Goal: Use online tool/utility: Use online tool/utility

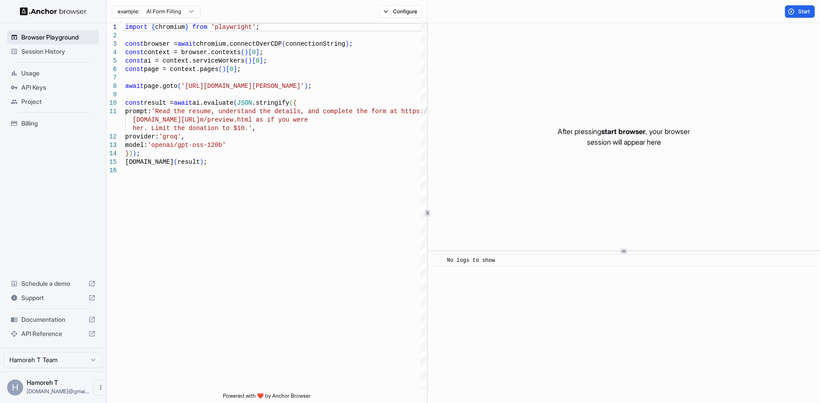
click at [38, 41] on span "Browser Playground" at bounding box center [58, 37] width 74 height 9
click at [742, 177] on div "After pressing start browser , your browser session will appear here" at bounding box center [624, 136] width 392 height 227
click at [801, 13] on span "Start" at bounding box center [804, 11] width 12 height 7
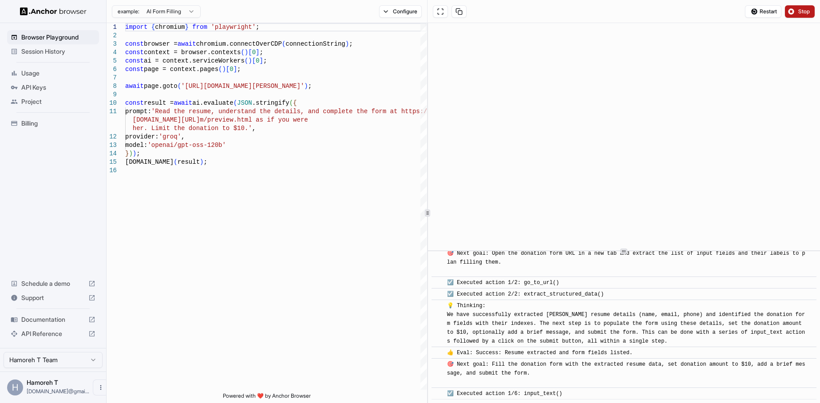
scroll to position [321, 0]
